Goal: Task Accomplishment & Management: Manage account settings

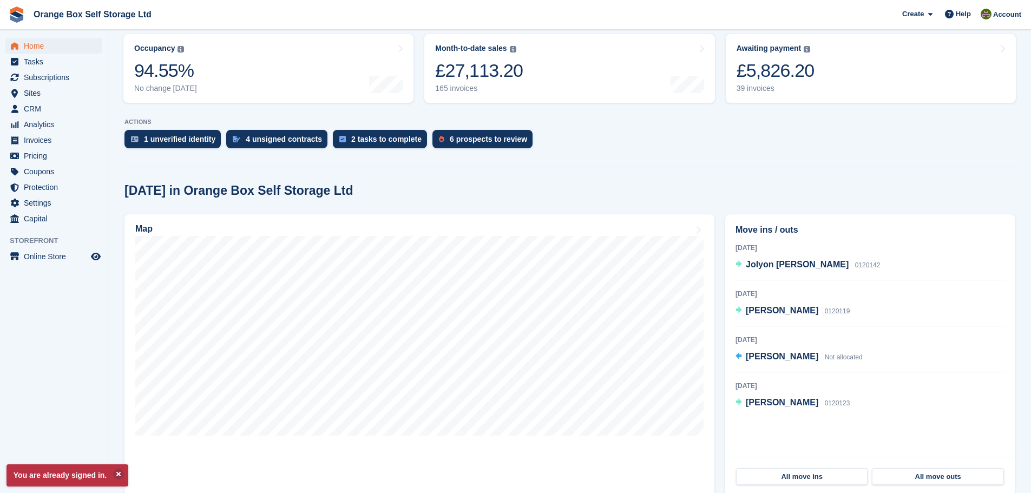
scroll to position [162, 0]
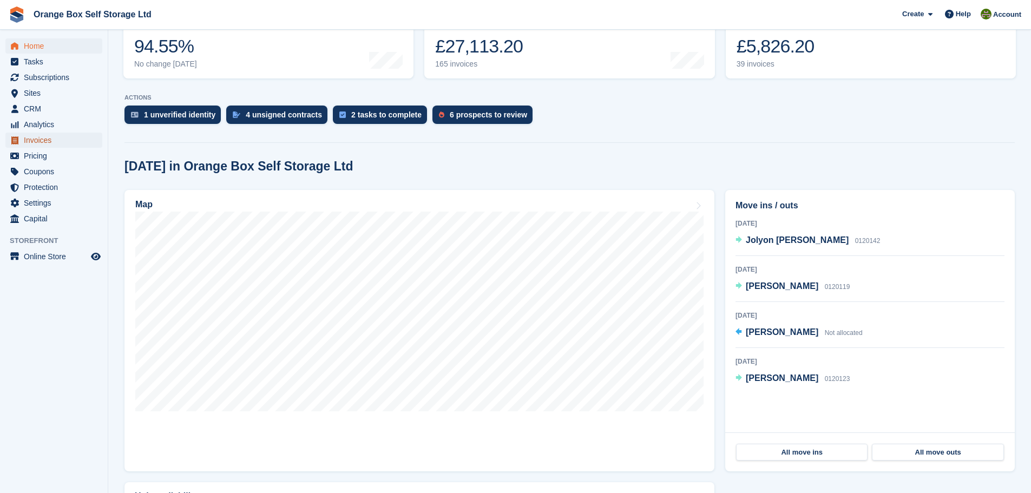
click at [40, 136] on span "Invoices" at bounding box center [56, 140] width 65 height 15
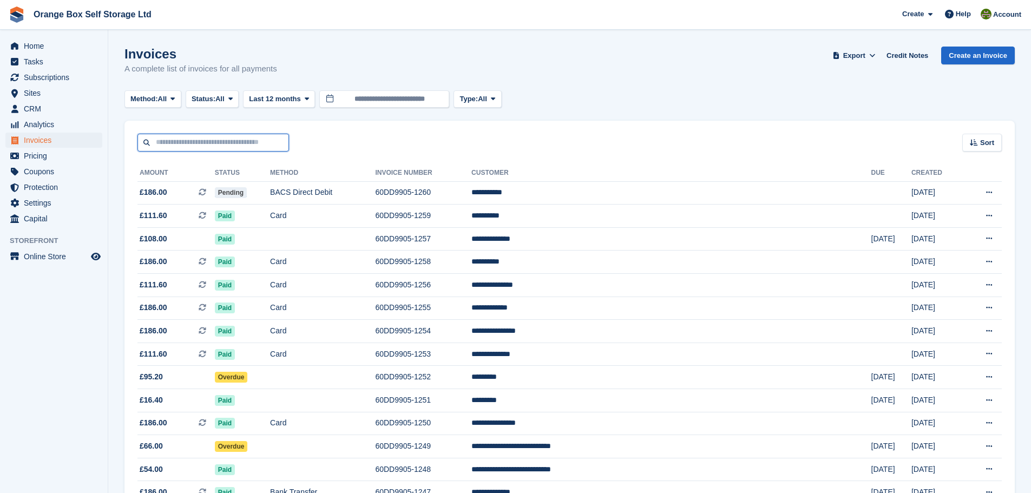
click at [232, 148] on input "text" at bounding box center [214, 143] width 152 height 18
type input "***"
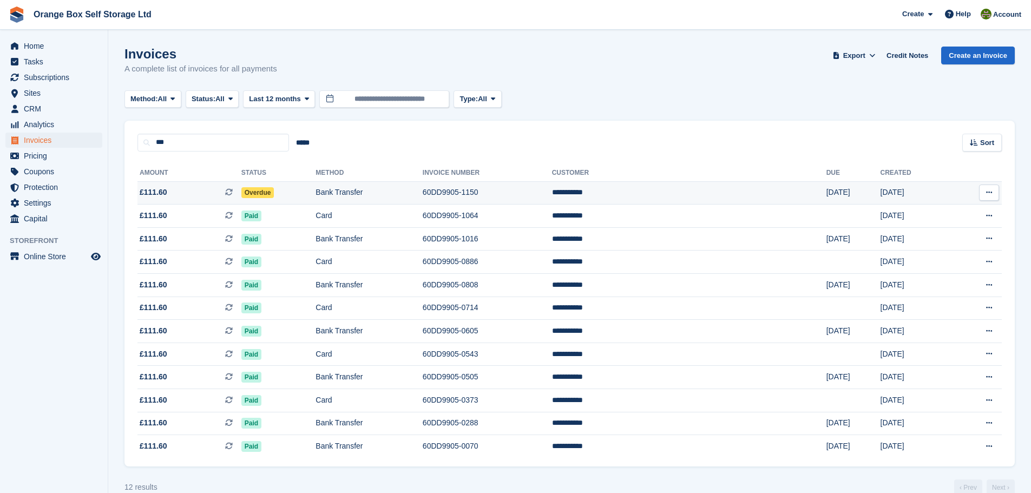
click at [725, 186] on td "**********" at bounding box center [689, 192] width 275 height 23
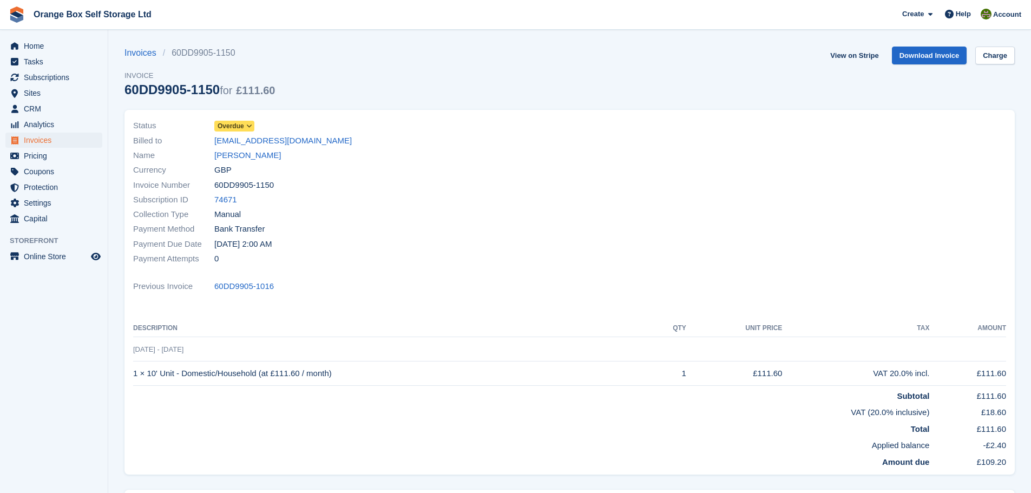
drag, startPoint x: 394, startPoint y: 122, endPoint x: 748, endPoint y: 151, distance: 355.8
click at [748, 151] on div at bounding box center [791, 192] width 443 height 161
click at [226, 127] on span "Overdue" at bounding box center [231, 126] width 27 height 10
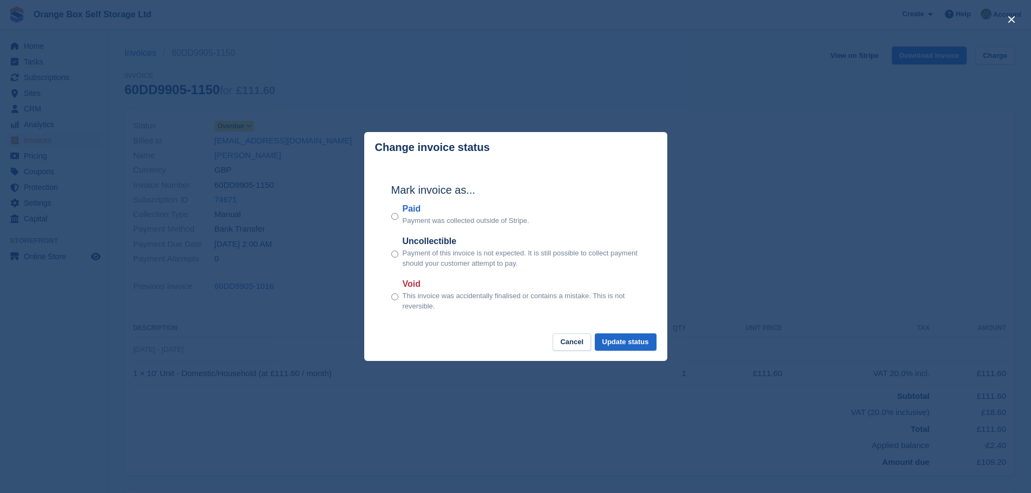
click at [408, 214] on label "Paid" at bounding box center [466, 208] width 127 height 13
click at [645, 343] on button "Update status" at bounding box center [626, 343] width 62 height 18
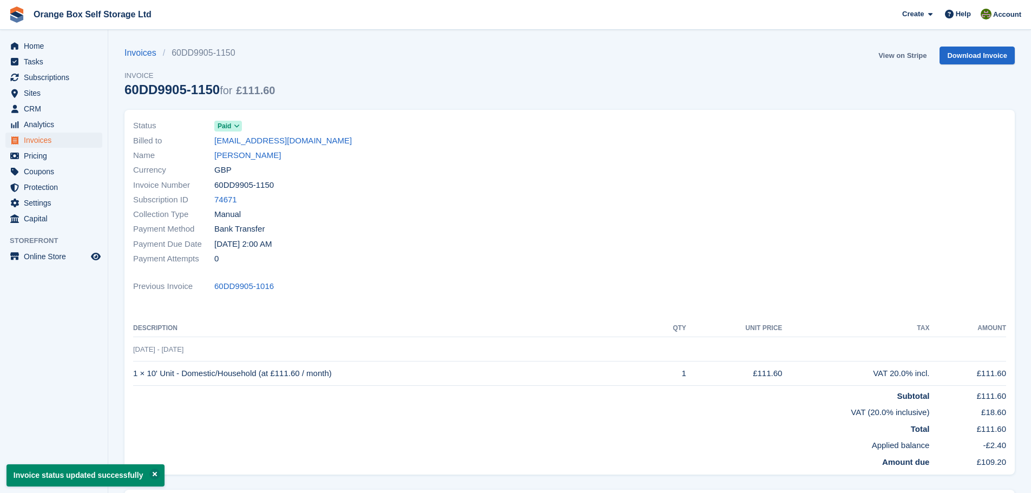
click at [907, 51] on link "View on Stripe" at bounding box center [902, 56] width 57 height 18
